Goal: Use online tool/utility: Utilize a website feature to perform a specific function

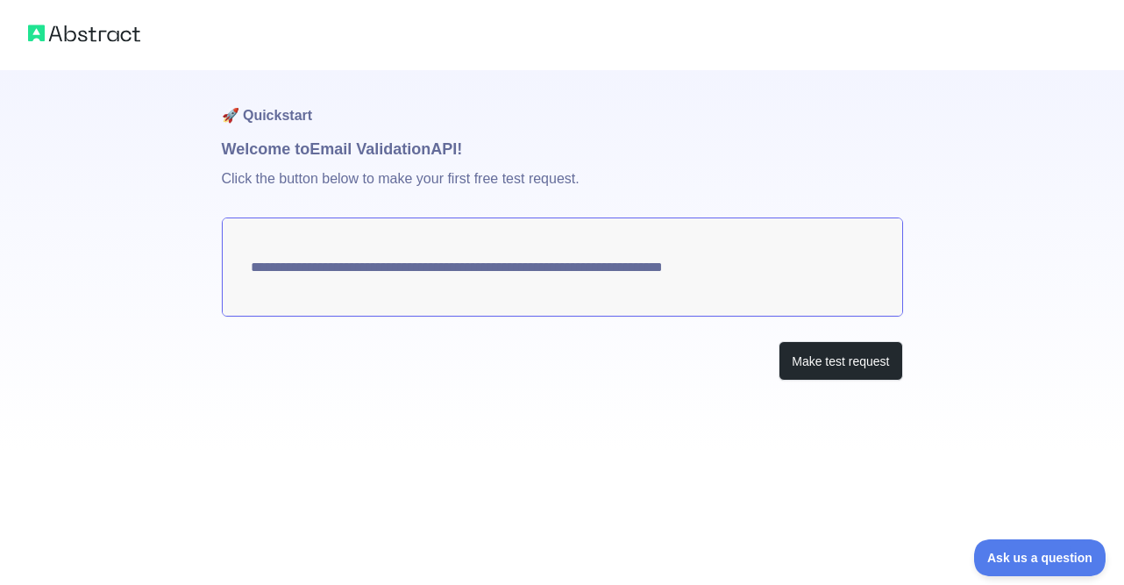
click at [96, 39] on img at bounding box center [84, 33] width 112 height 25
click at [35, 31] on img at bounding box center [84, 33] width 112 height 25
click at [90, 39] on img at bounding box center [84, 33] width 112 height 25
click at [0, 24] on div at bounding box center [562, 35] width 1124 height 70
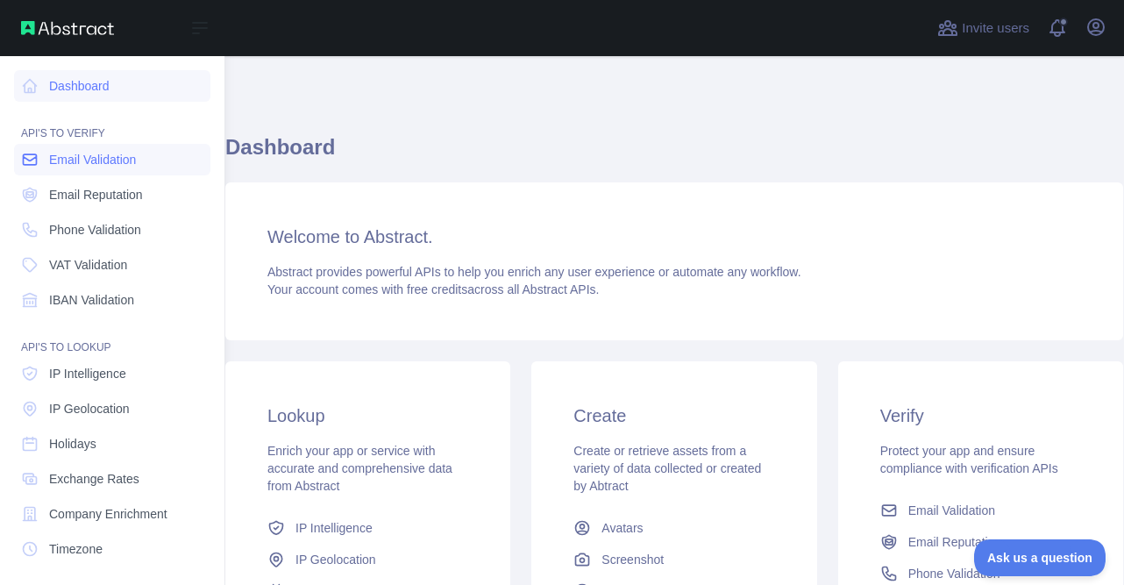
click at [96, 166] on span "Email Validation" at bounding box center [92, 160] width 87 height 18
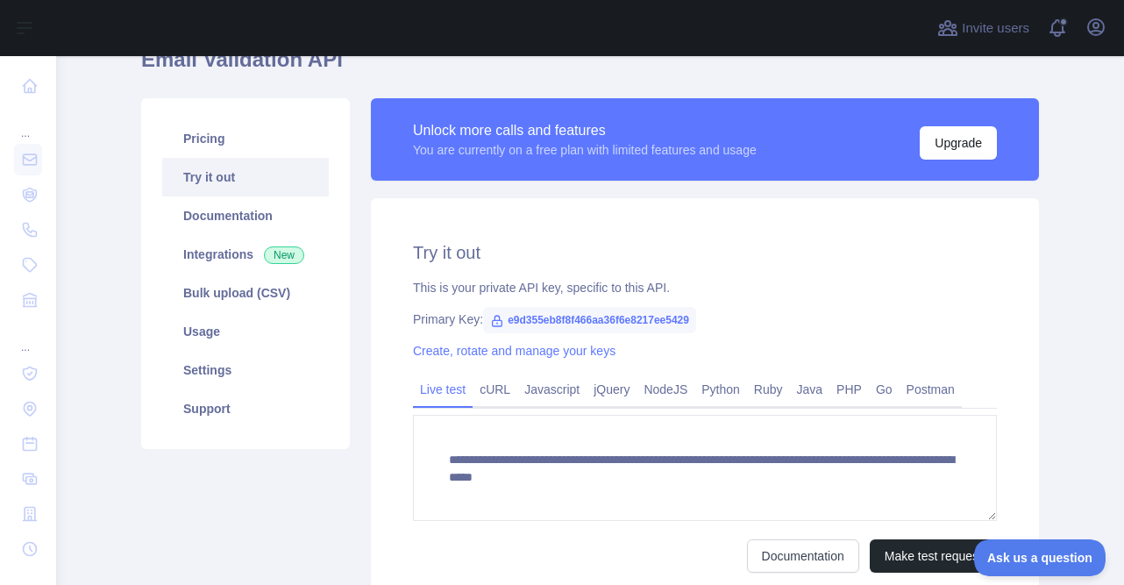
scroll to position [175, 0]
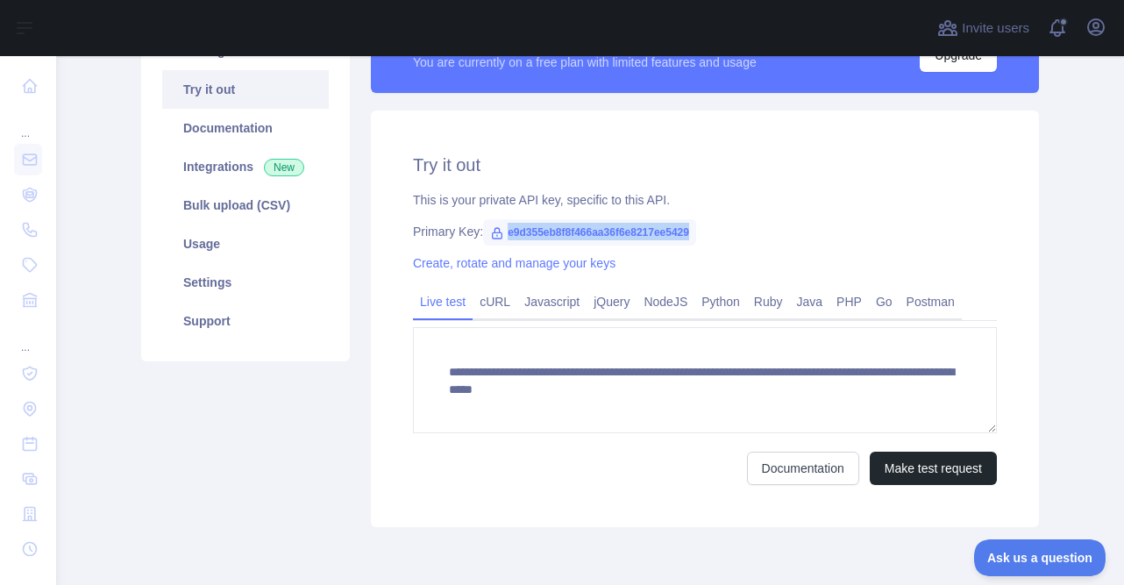
drag, startPoint x: 499, startPoint y: 235, endPoint x: 680, endPoint y: 234, distance: 181.5
click at [680, 234] on span "e9d355eb8f8f466aa36f6e8217ee5429" at bounding box center [589, 232] width 213 height 26
copy span "e9d355eb8f8f466aa36f6e8217ee5429"
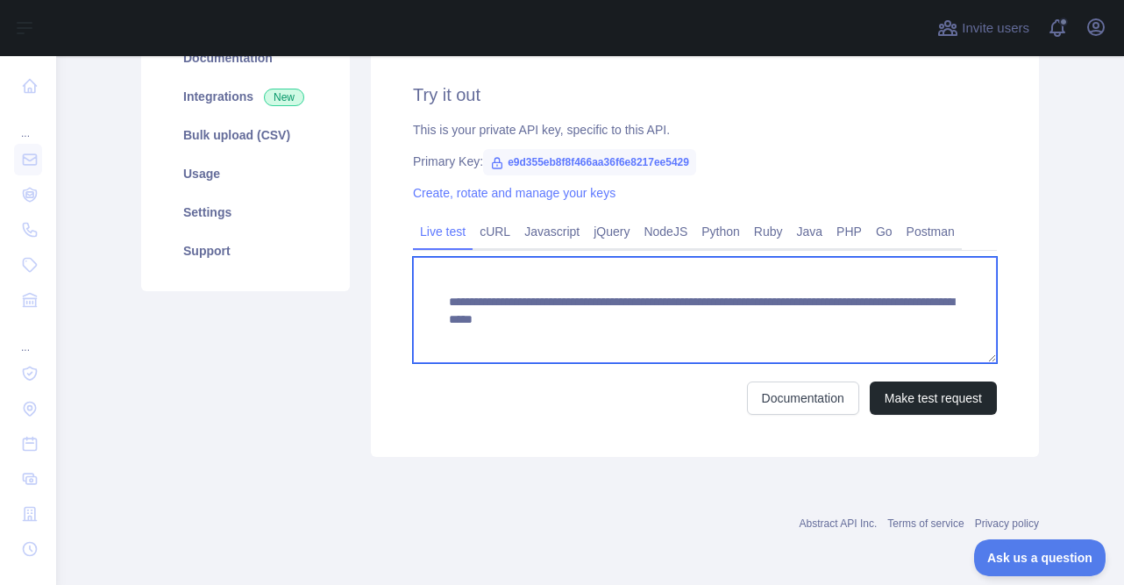
click at [536, 309] on textarea "**********" at bounding box center [705, 310] width 584 height 106
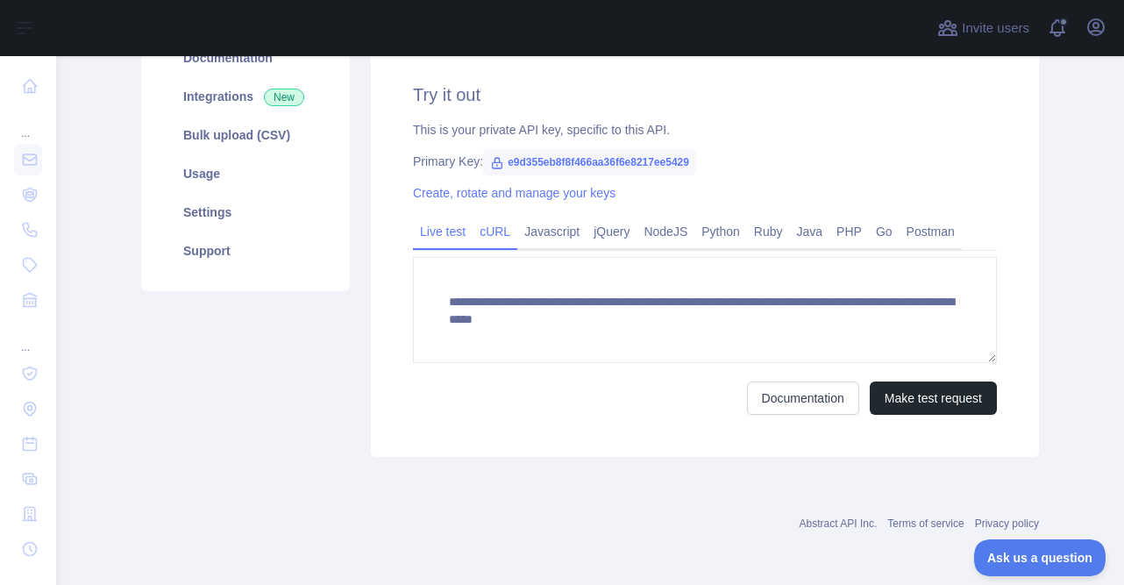
click at [496, 229] on link "cURL" at bounding box center [494, 231] width 45 height 28
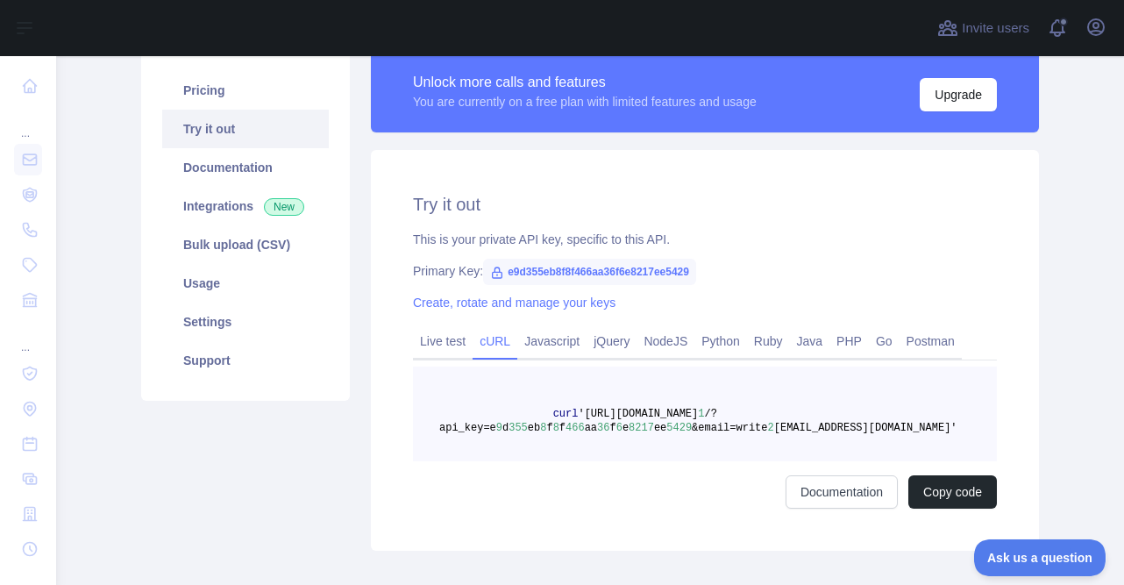
scroll to position [175, 0]
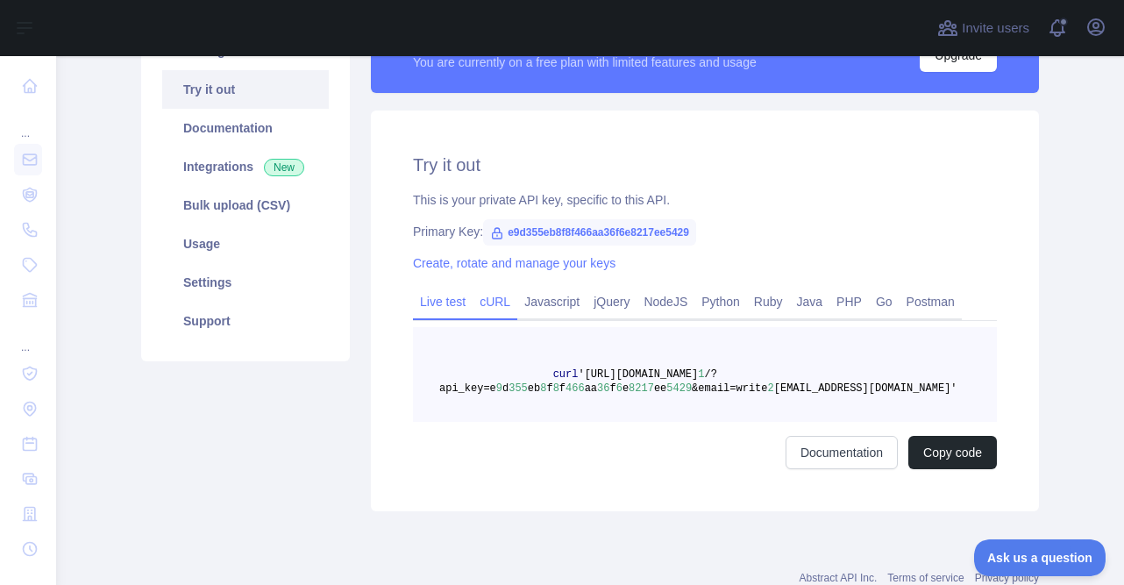
click at [441, 295] on link "Live test" at bounding box center [443, 302] width 60 height 28
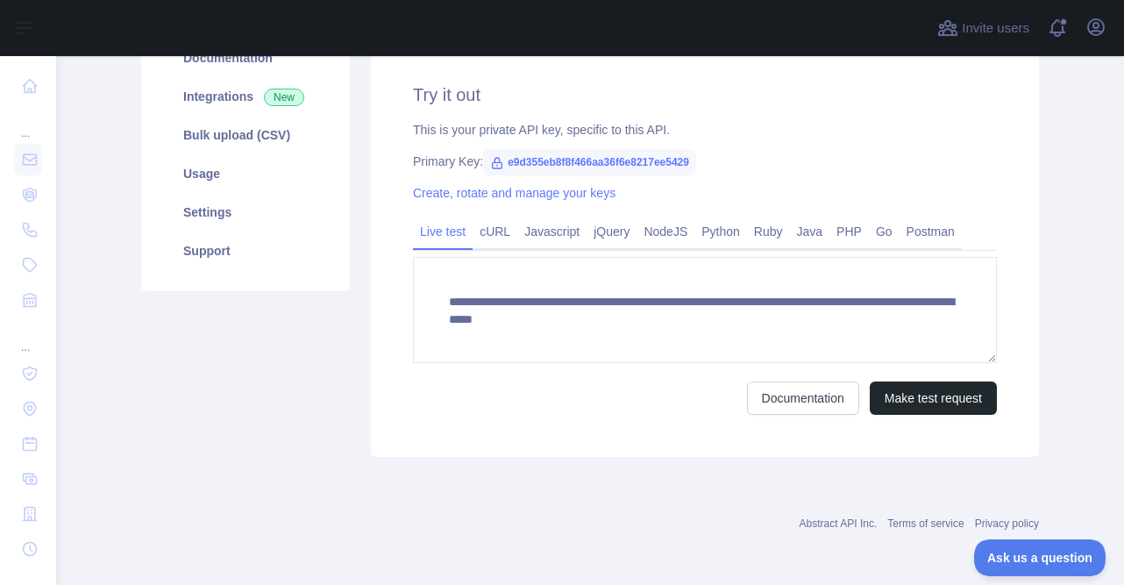
scroll to position [245, 0]
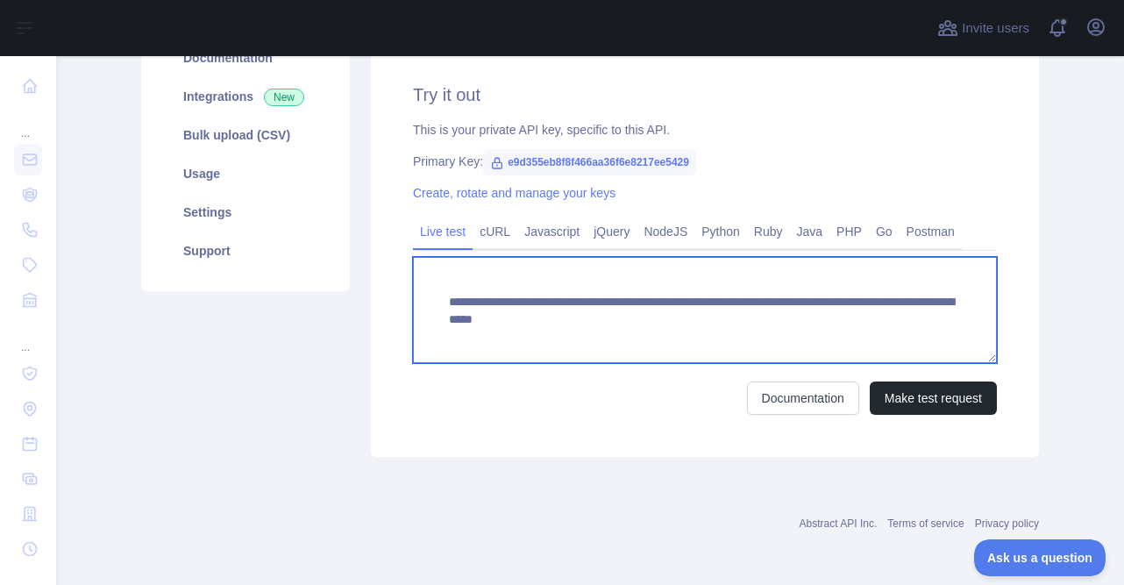
drag, startPoint x: 914, startPoint y: 320, endPoint x: 588, endPoint y: 316, distance: 326.1
click at [588, 316] on textarea "**********" at bounding box center [705, 310] width 584 height 106
click at [745, 320] on textarea "**********" at bounding box center [705, 310] width 584 height 106
drag, startPoint x: 745, startPoint y: 320, endPoint x: 832, endPoint y: 320, distance: 86.8
click at [832, 320] on textarea "**********" at bounding box center [705, 310] width 584 height 106
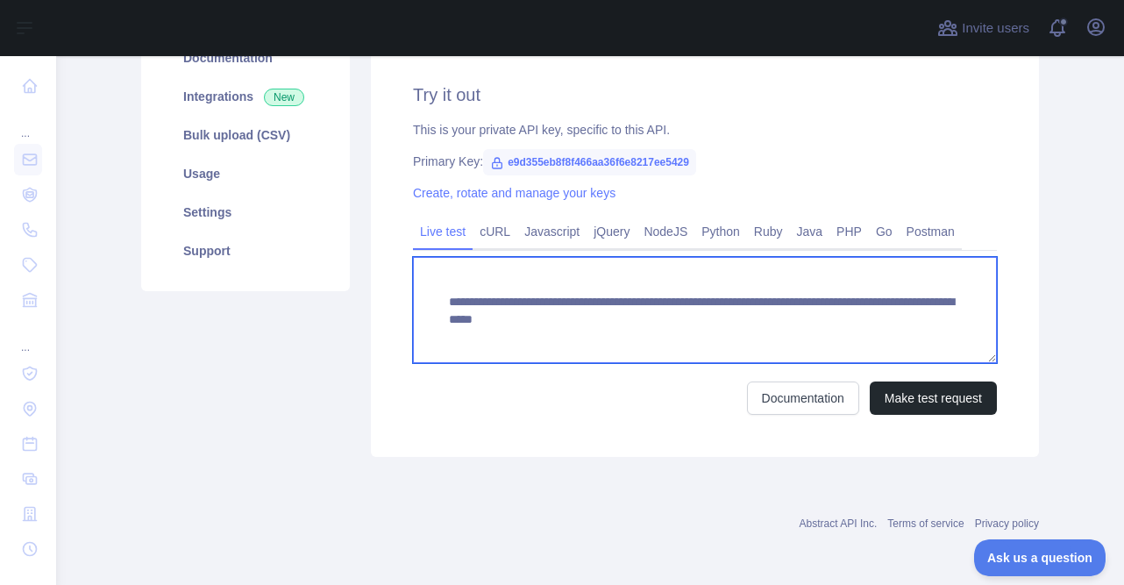
drag, startPoint x: 931, startPoint y: 330, endPoint x: 442, endPoint y: 308, distance: 489.6
click at [442, 308] on textarea "**********" at bounding box center [705, 310] width 584 height 106
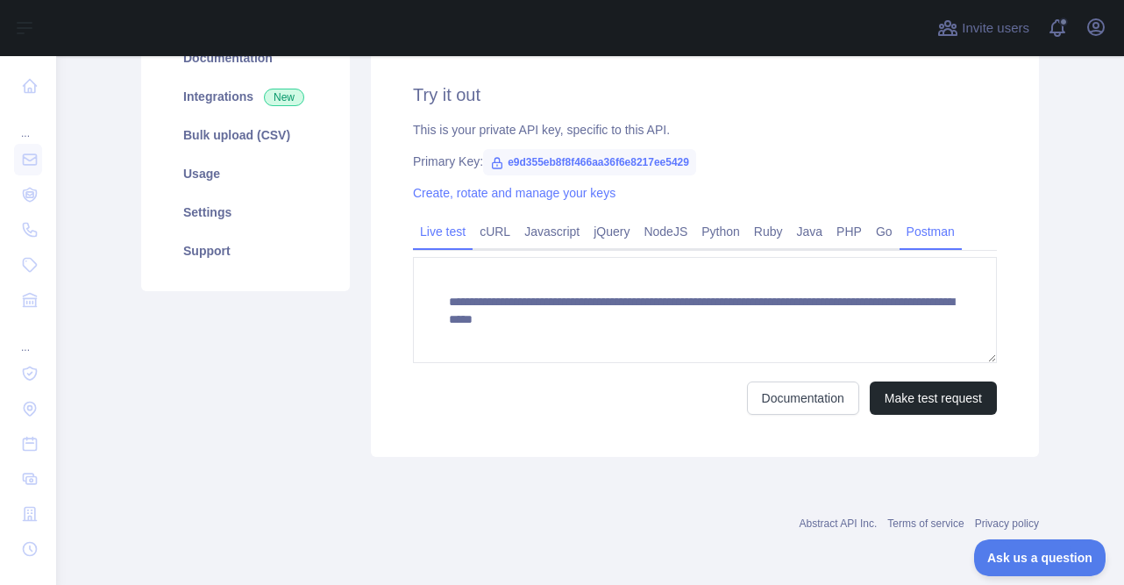
click at [900, 229] on link "Postman" at bounding box center [930, 231] width 62 height 28
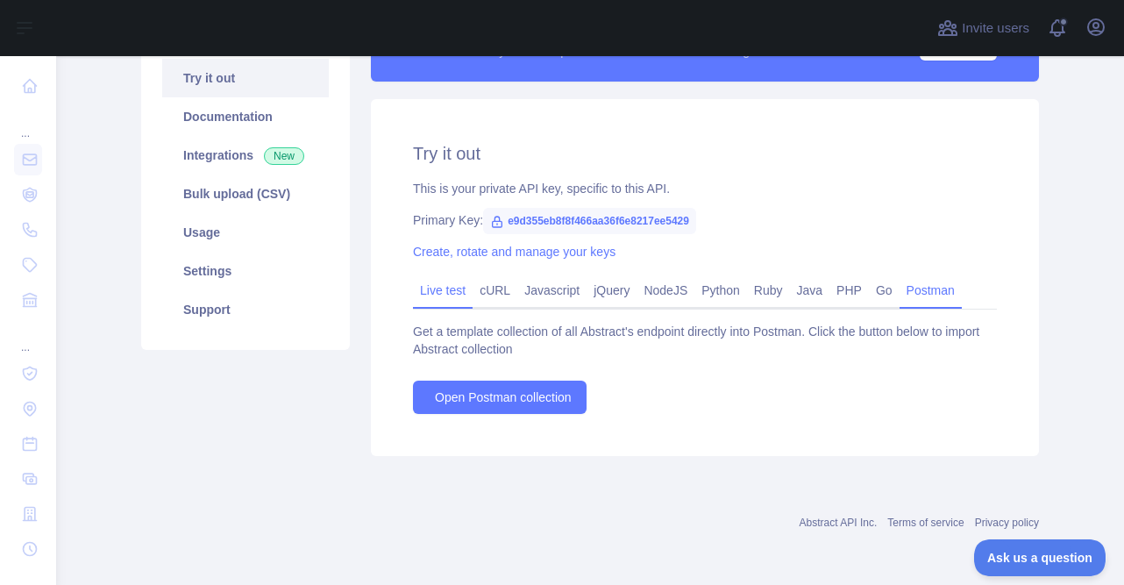
click at [450, 288] on link "Live test" at bounding box center [443, 290] width 60 height 28
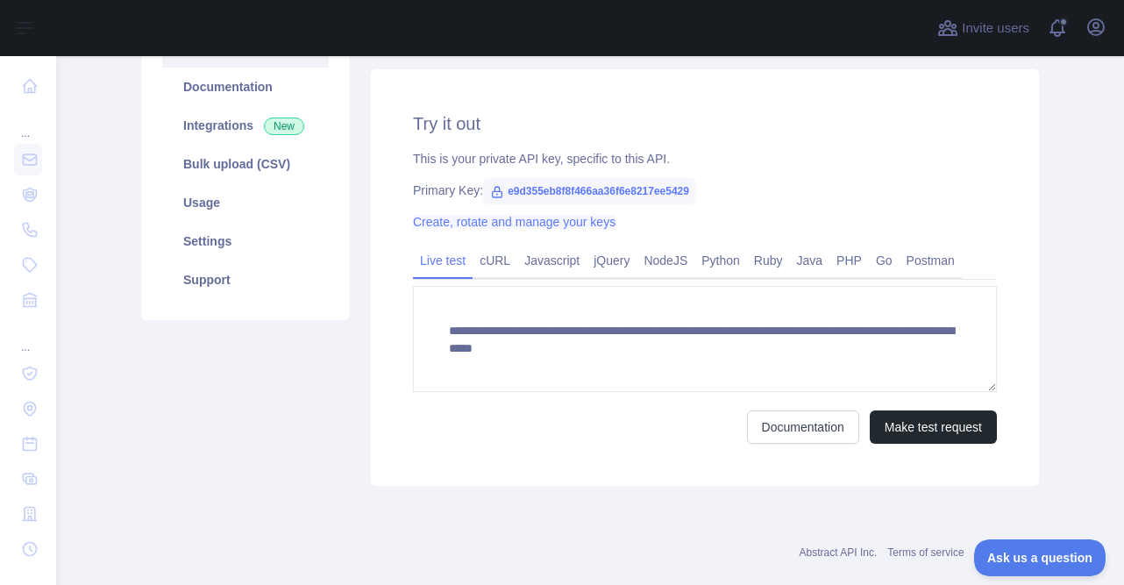
scroll to position [245, 0]
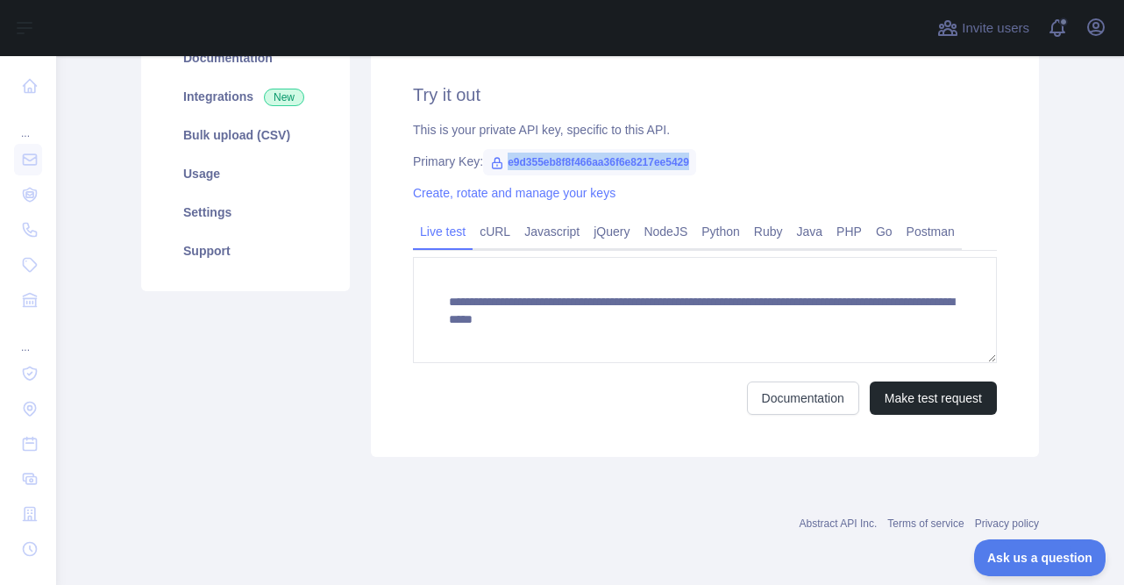
drag, startPoint x: 498, startPoint y: 162, endPoint x: 680, endPoint y: 169, distance: 182.5
click at [680, 169] on span "e9d355eb8f8f466aa36f6e8217ee5429" at bounding box center [589, 162] width 213 height 26
copy span "e9d355eb8f8f466aa36f6e8217ee5429"
